Goal: Information Seeking & Learning: Learn about a topic

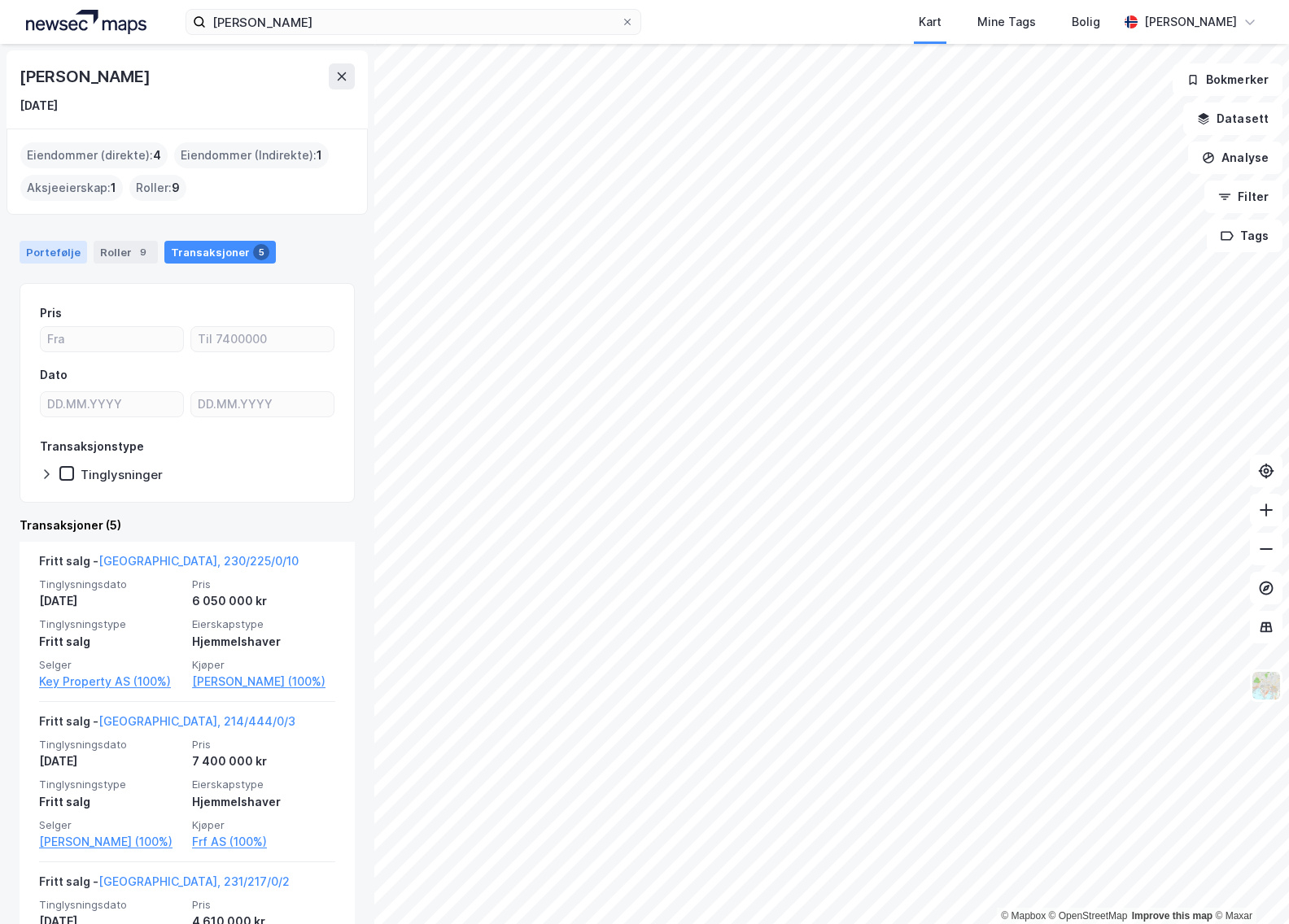
click at [58, 257] on div "Portefølje" at bounding box center [54, 252] width 67 height 22
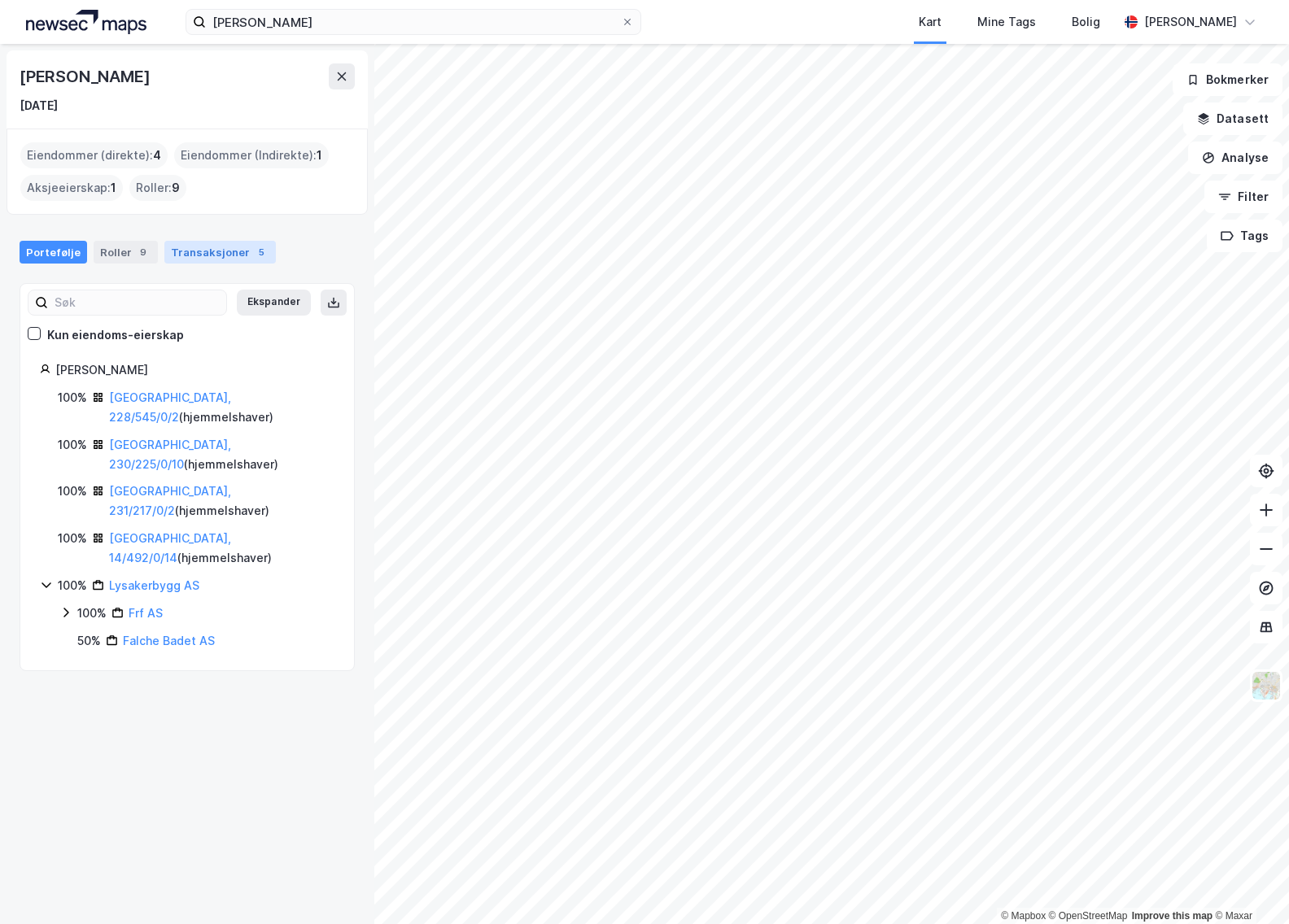
click at [243, 259] on div "Transaksjoner 5" at bounding box center [219, 252] width 111 height 22
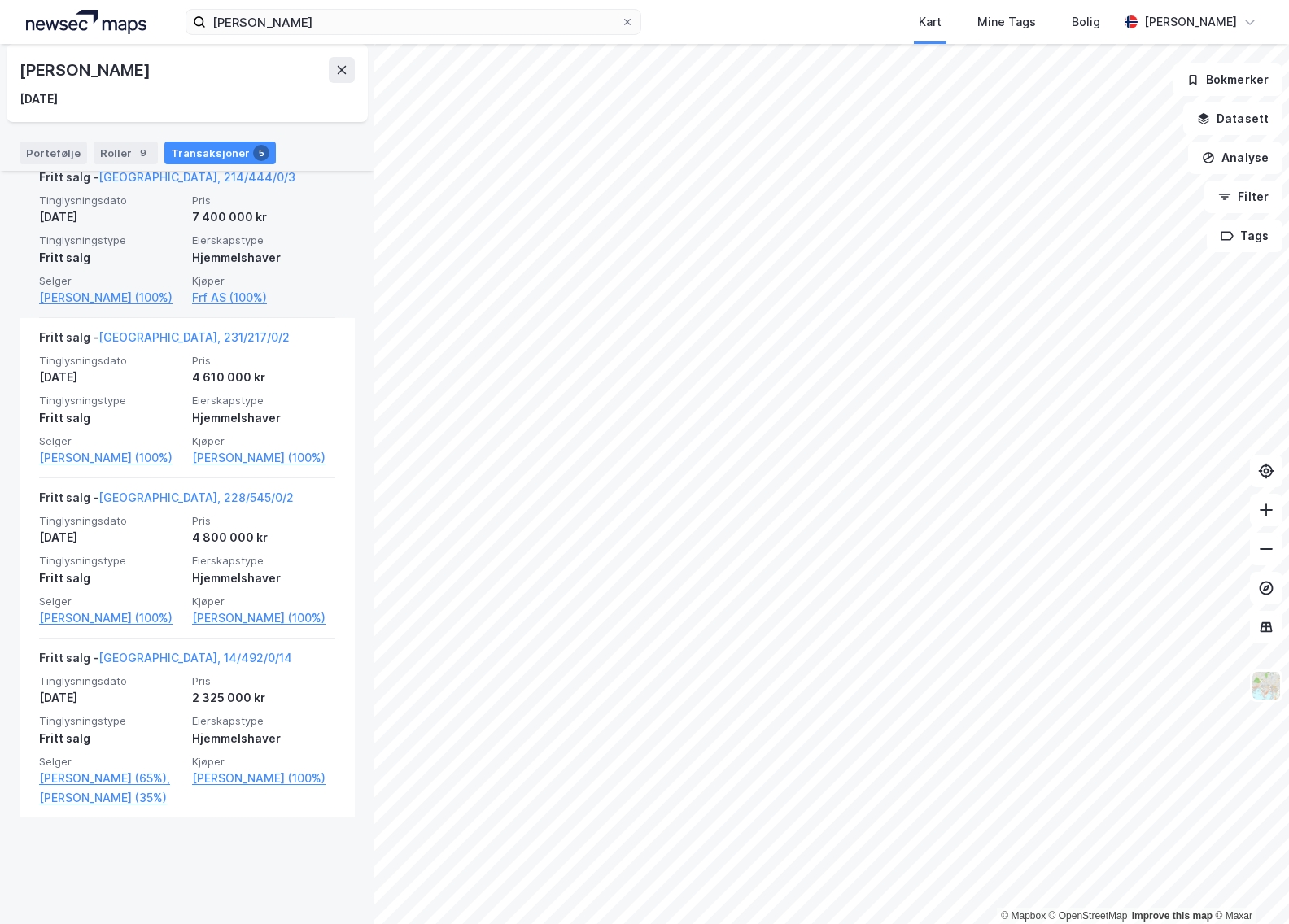
scroll to position [554, 0]
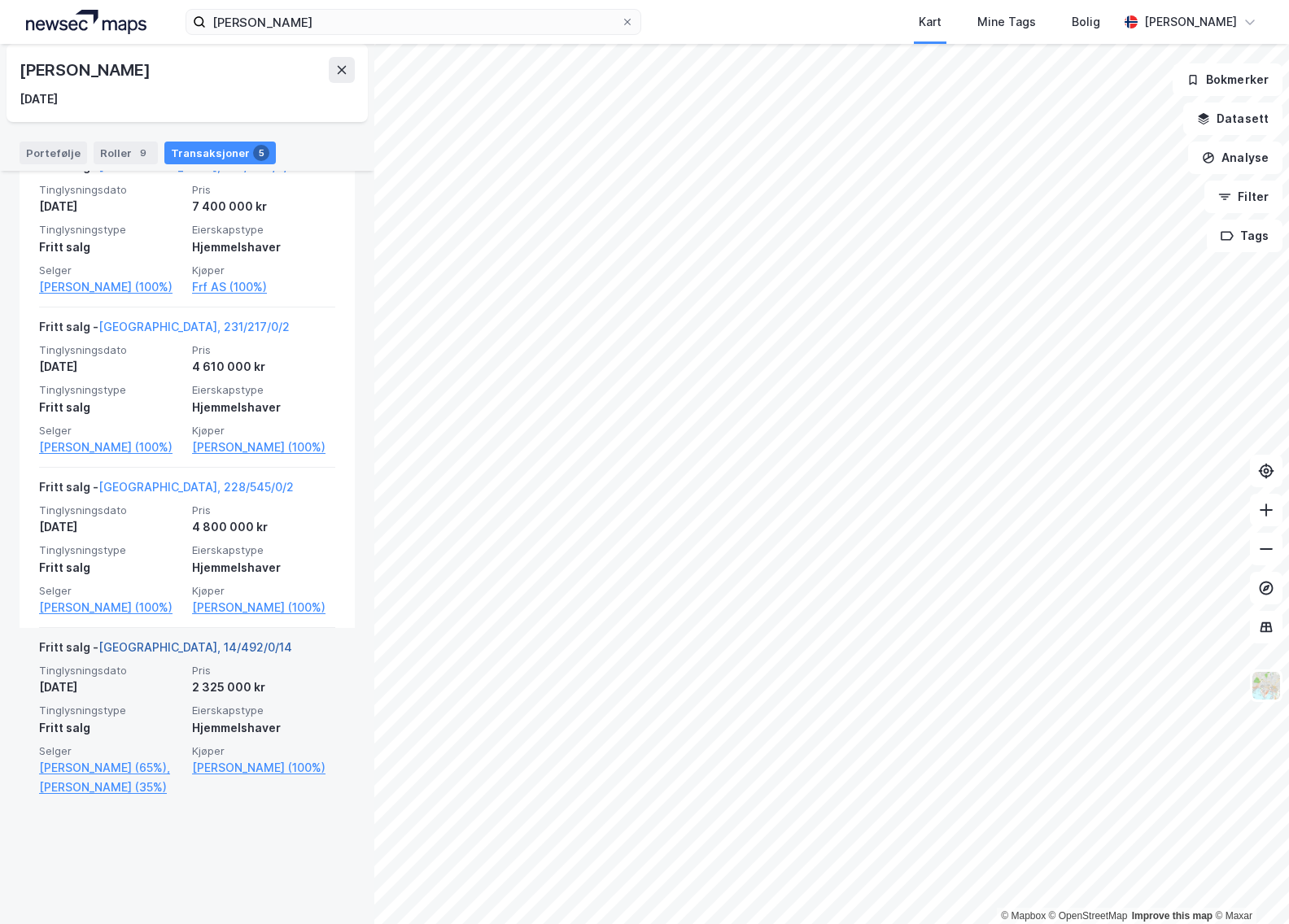
click at [175, 654] on link "[GEOGRAPHIC_DATA], 14/492/0/14" at bounding box center [195, 647] width 194 height 14
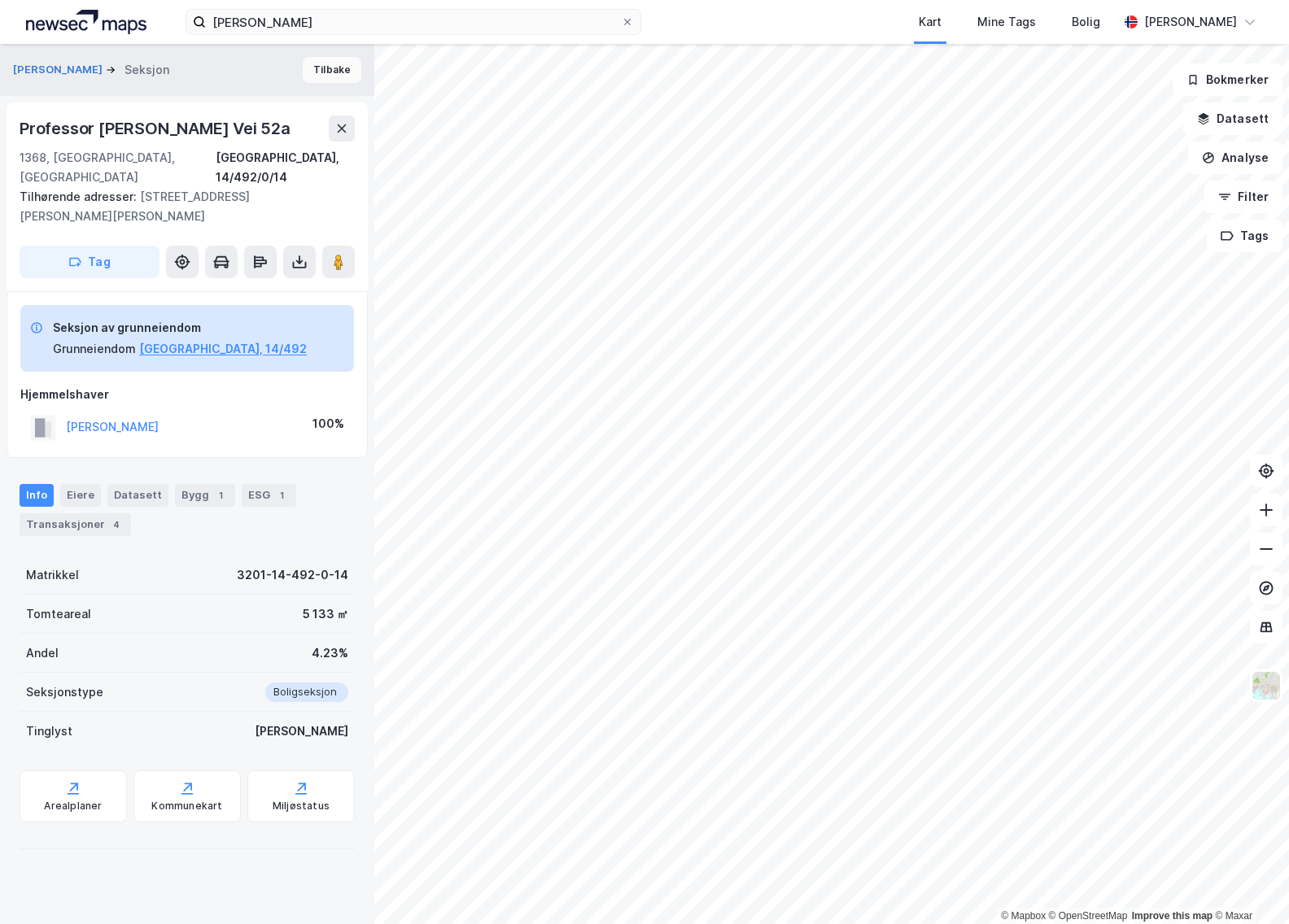
click at [318, 71] on button "Tilbake" at bounding box center [332, 70] width 59 height 26
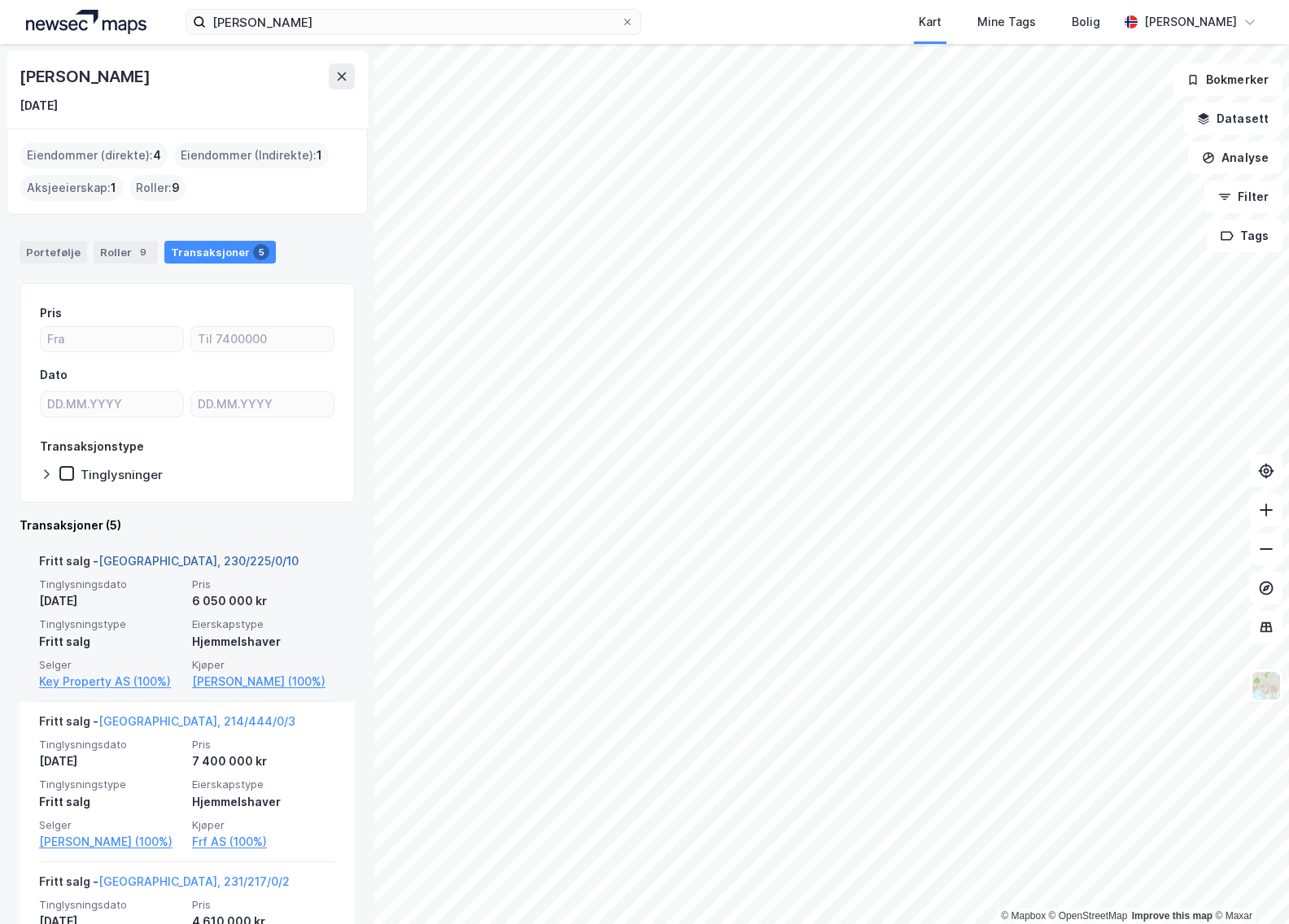
click at [164, 561] on link "[GEOGRAPHIC_DATA], 230/225/0/10" at bounding box center [199, 560] width 200 height 14
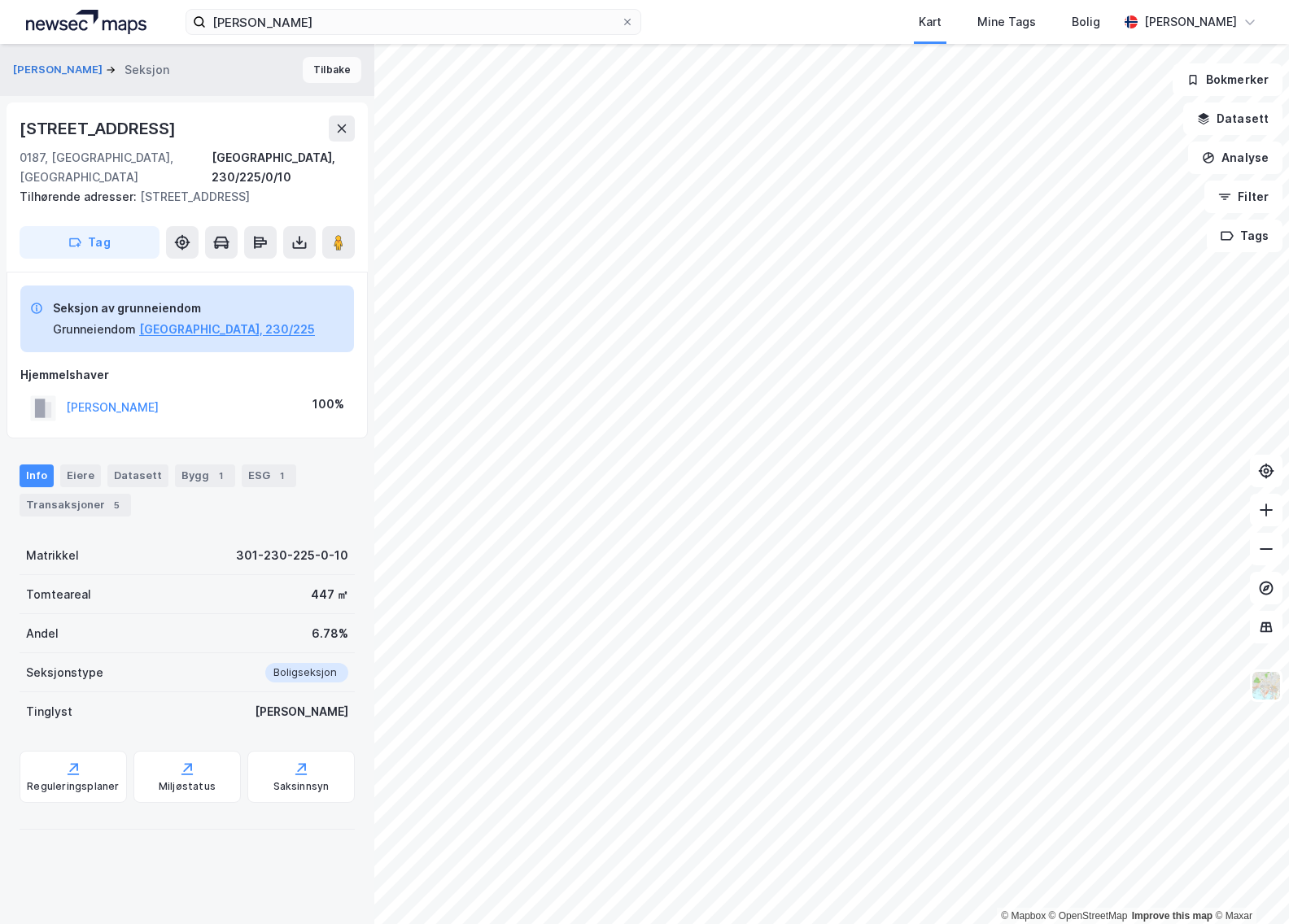
click at [335, 65] on button "Tilbake" at bounding box center [332, 70] width 59 height 26
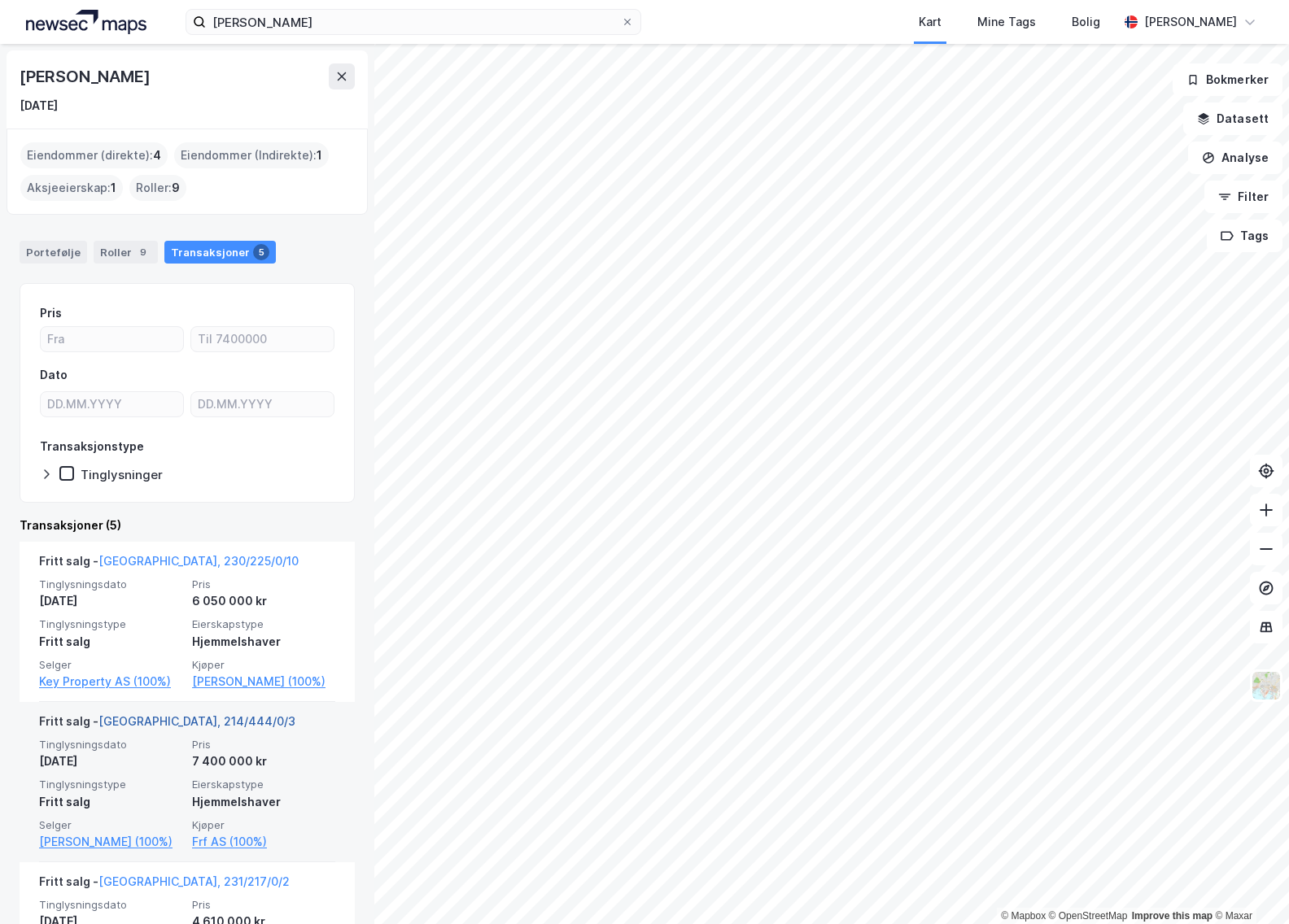
click at [160, 728] on link "[GEOGRAPHIC_DATA], 214/444/0/3" at bounding box center [197, 721] width 197 height 14
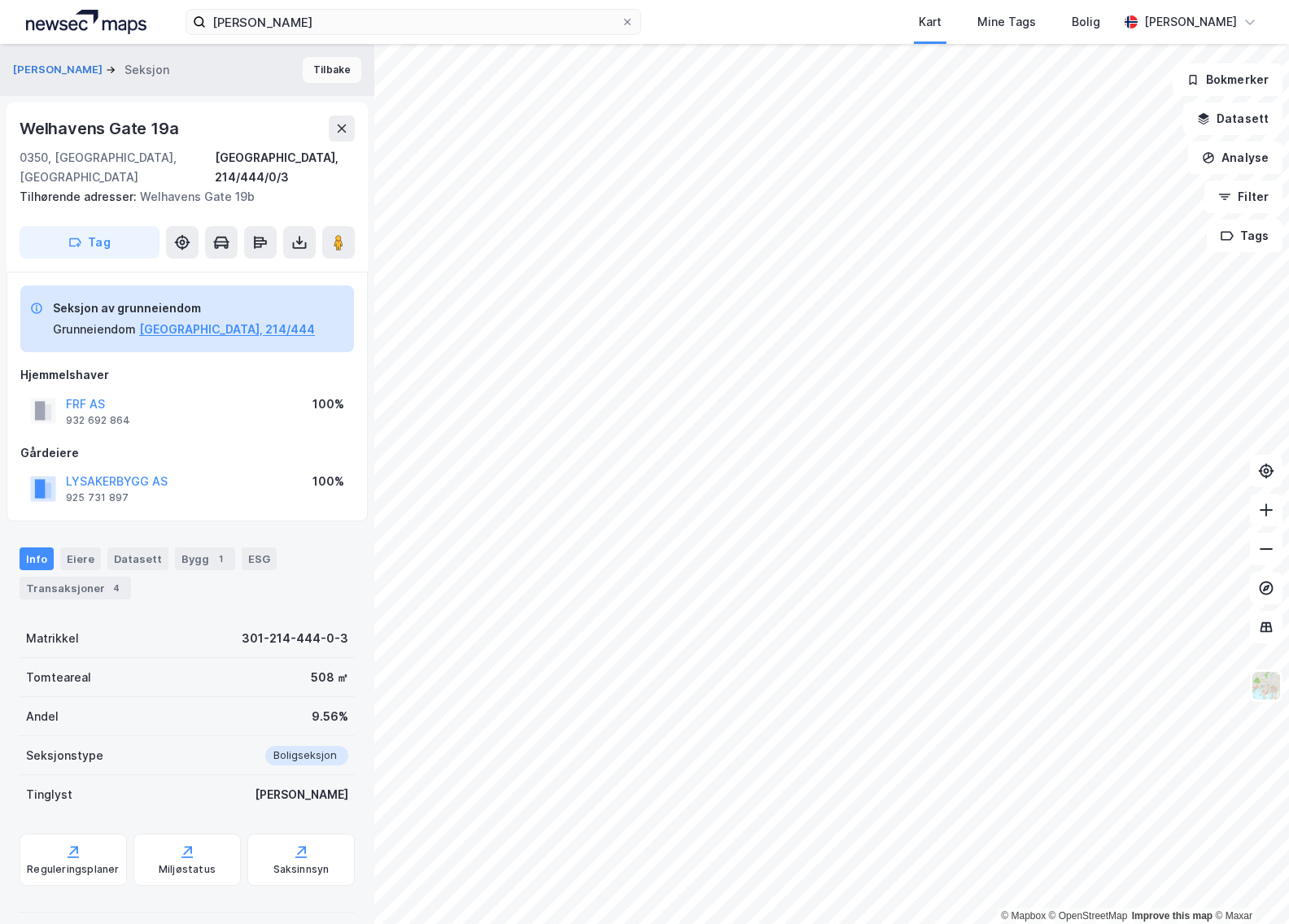
click at [323, 67] on button "Tilbake" at bounding box center [332, 70] width 59 height 26
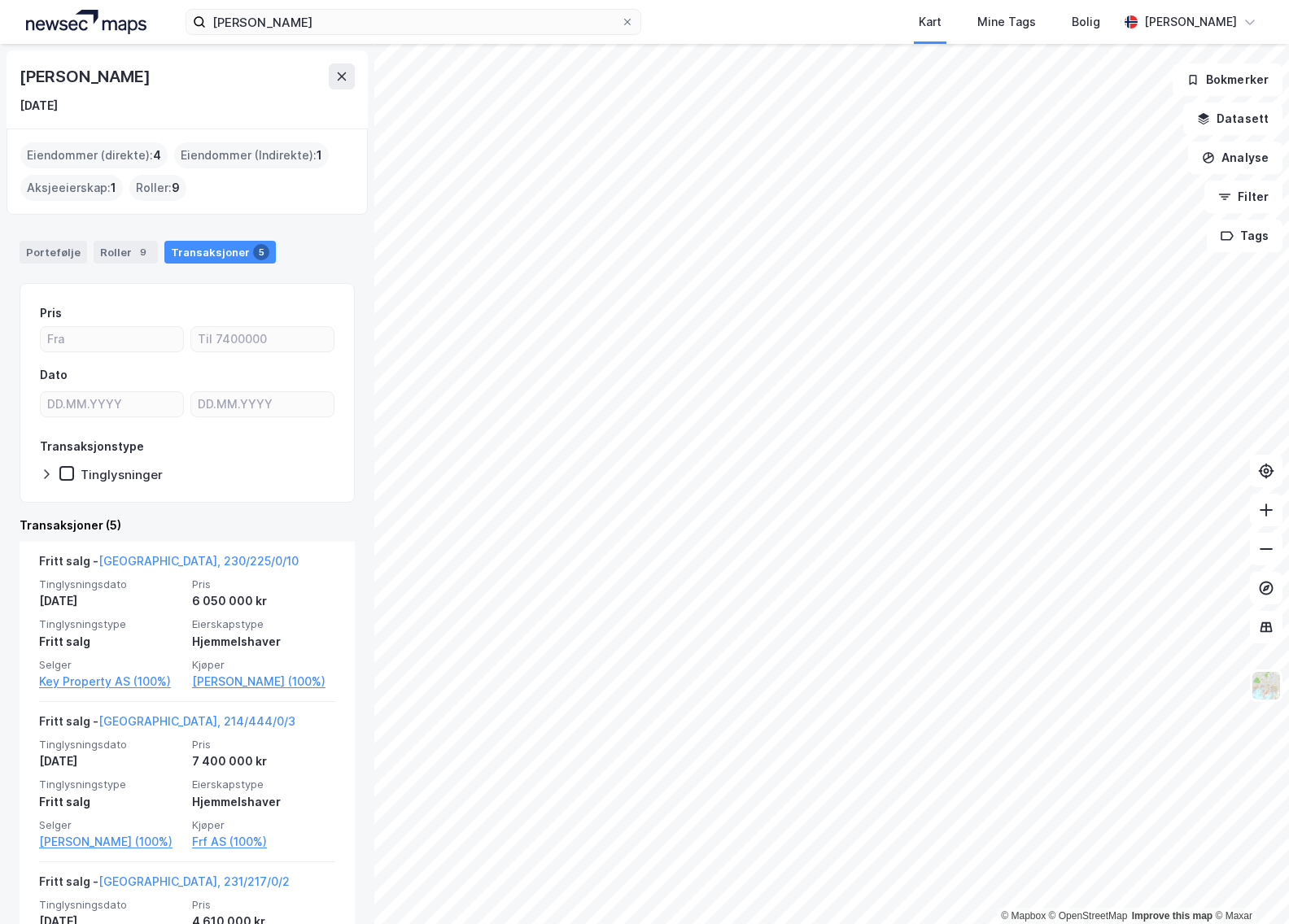
click at [162, 183] on div "Roller : 9" at bounding box center [158, 187] width 57 height 26
click at [113, 254] on div "Roller 9" at bounding box center [125, 252] width 64 height 22
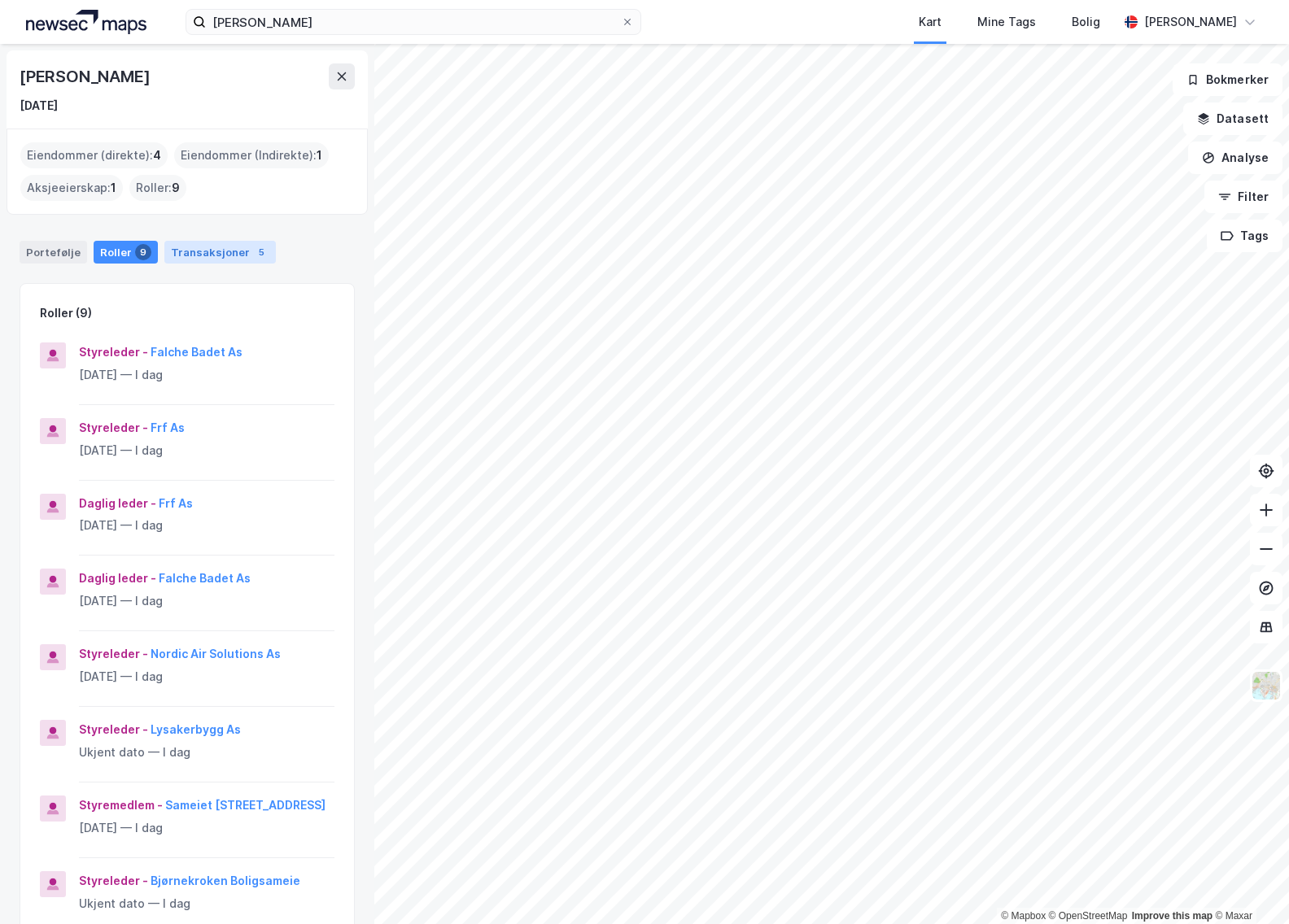
click at [198, 251] on div "Transaksjoner 5" at bounding box center [219, 252] width 111 height 22
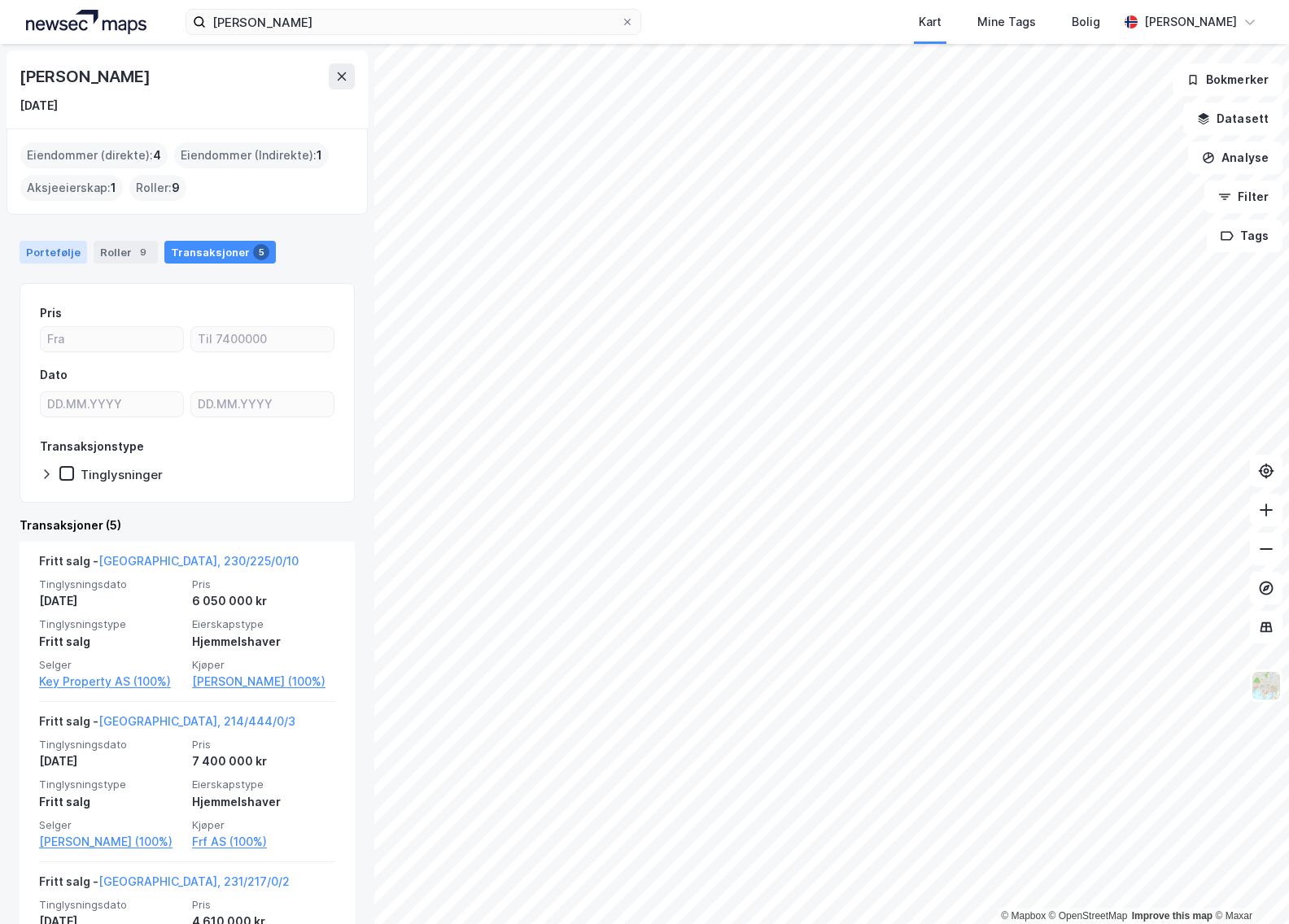
click at [73, 255] on div "Portefølje" at bounding box center [54, 252] width 67 height 22
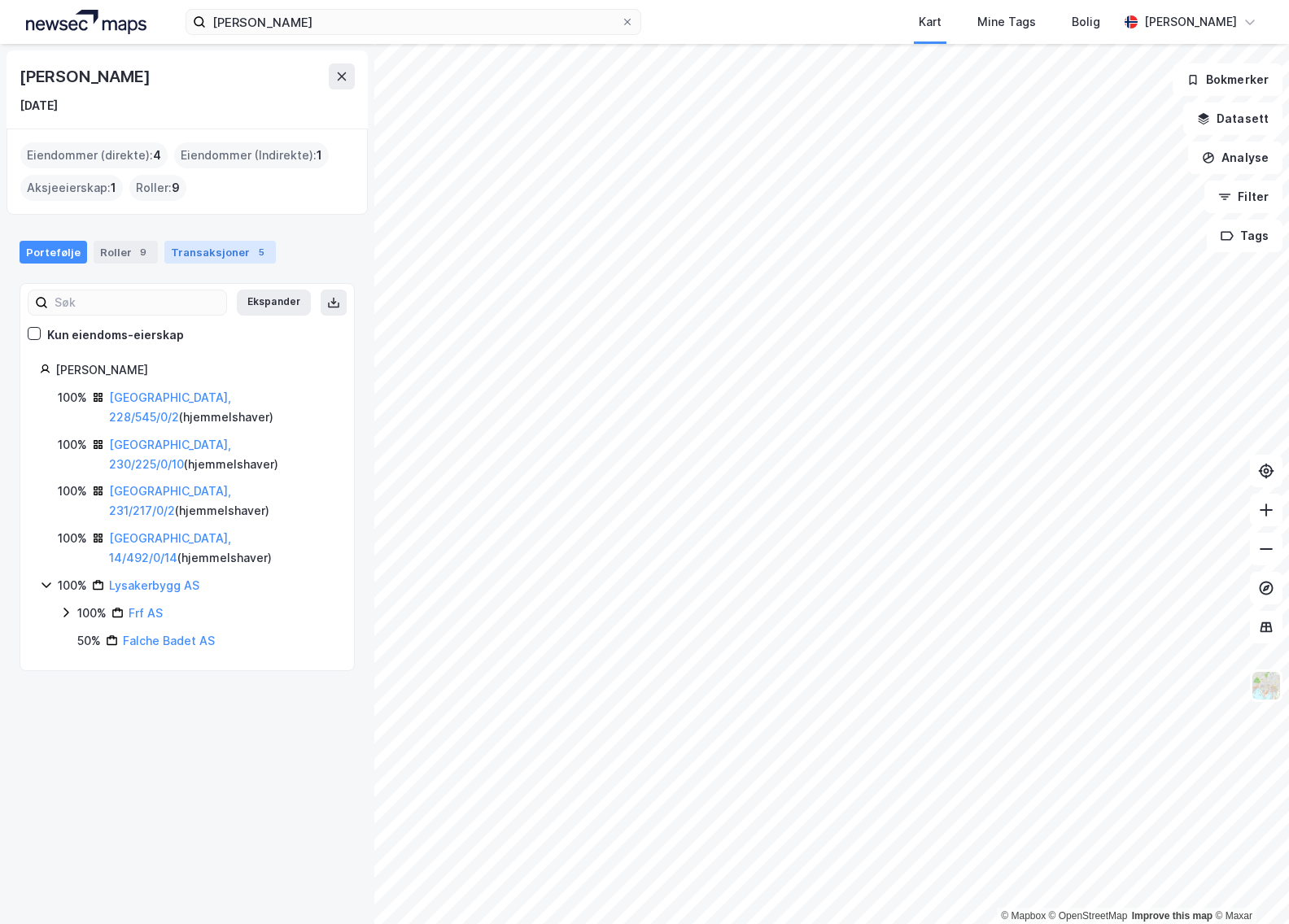
click at [181, 250] on div "Transaksjoner 5" at bounding box center [219, 252] width 111 height 22
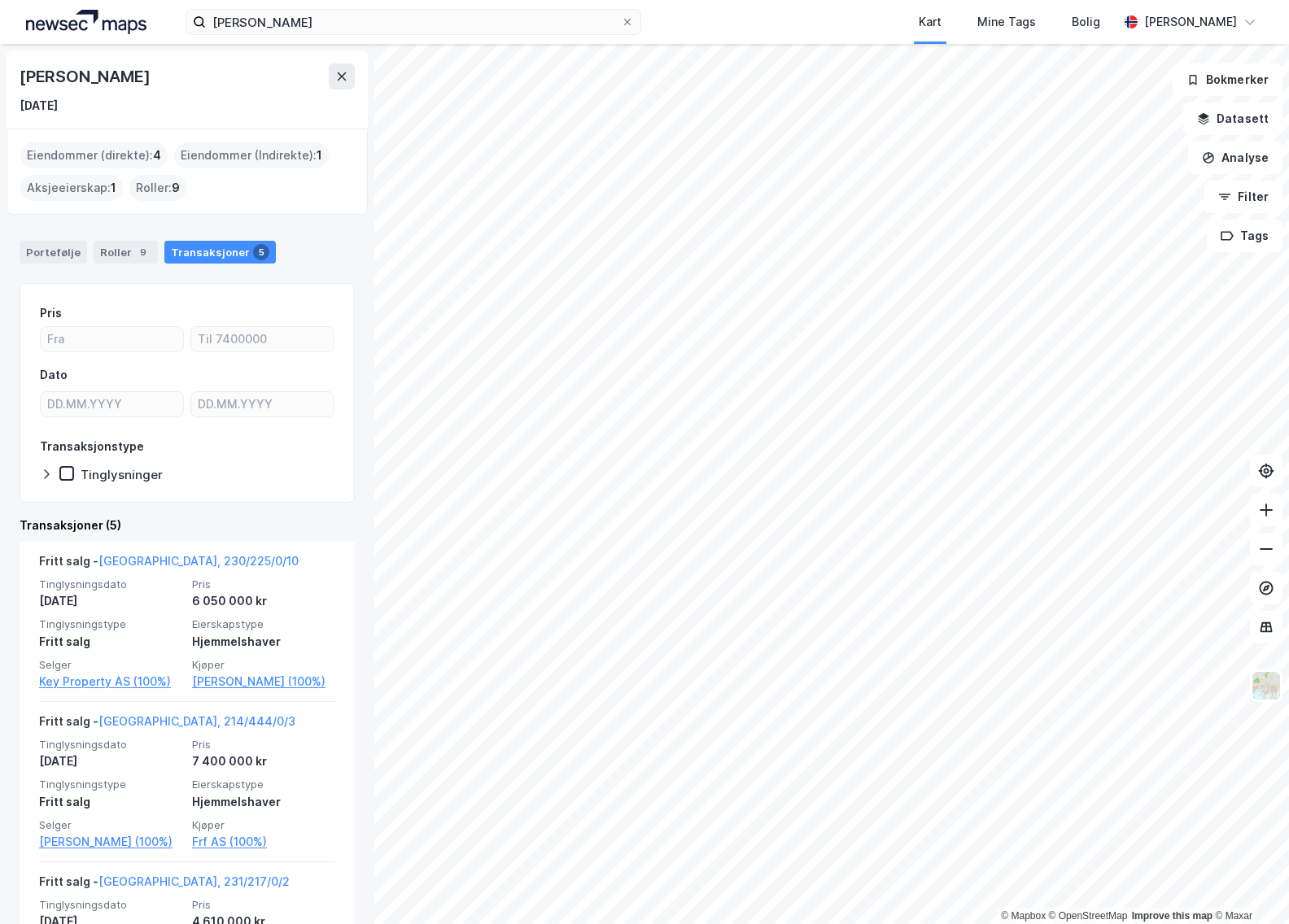
click at [340, 90] on div "[PERSON_NAME] [DATE]" at bounding box center [187, 89] width 335 height 52
click at [340, 85] on button at bounding box center [341, 76] width 26 height 26
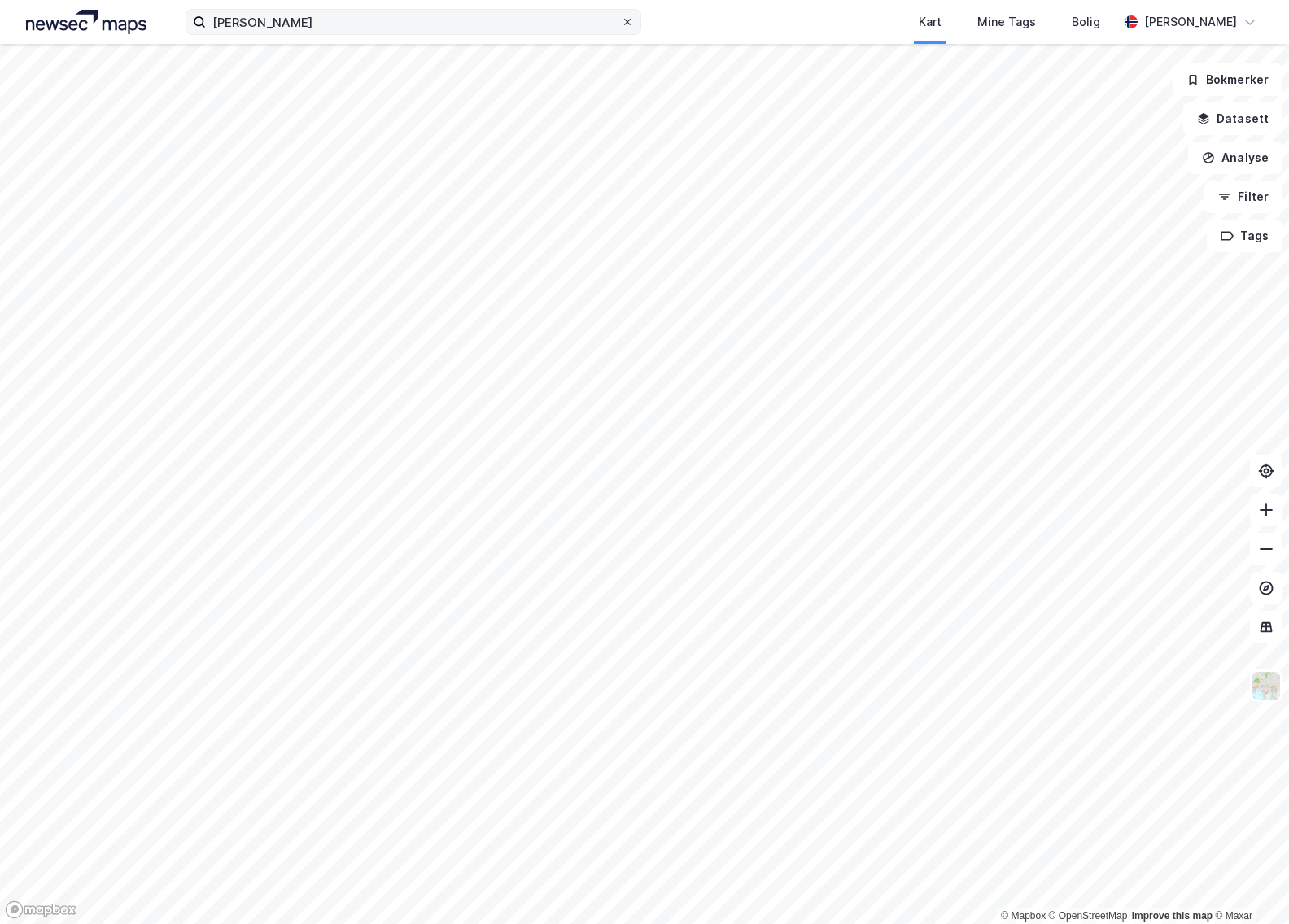
click at [625, 16] on div at bounding box center [626, 22] width 10 height 13
click at [621, 16] on input "[PERSON_NAME]" at bounding box center [413, 22] width 415 height 24
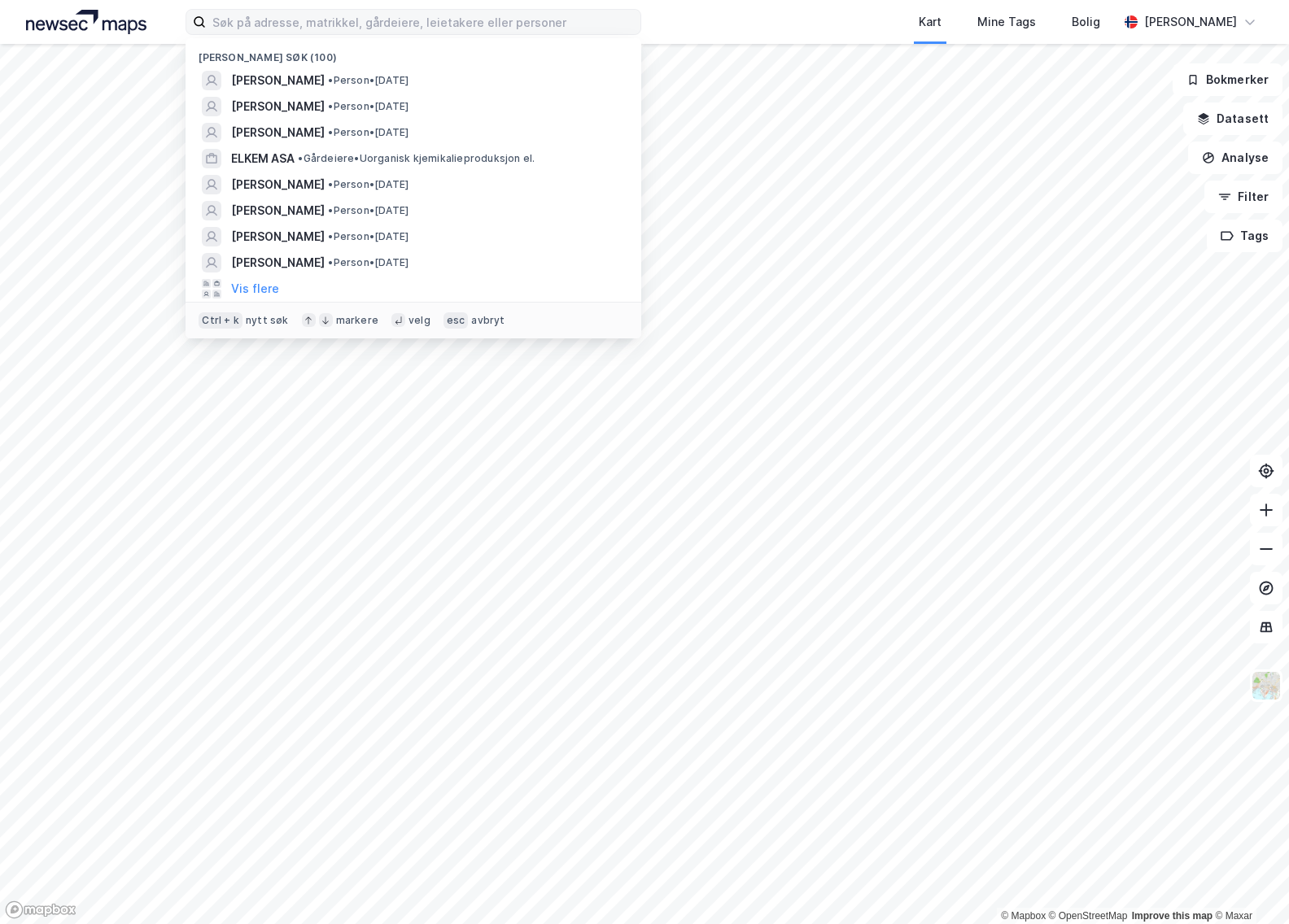
click at [714, 28] on div "Nylige søk (100) [PERSON_NAME] • Person • [DATE] [PERSON_NAME] • Person • [DATE…" at bounding box center [644, 22] width 1289 height 44
